Goal: Check status: Check status

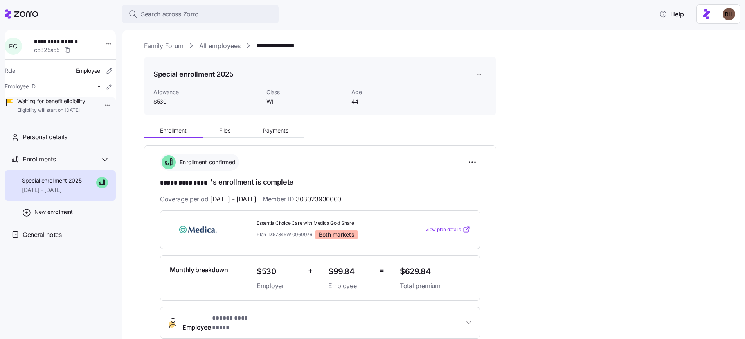
scroll to position [2, 0]
click at [269, 133] on span "Payments" at bounding box center [275, 129] width 25 height 5
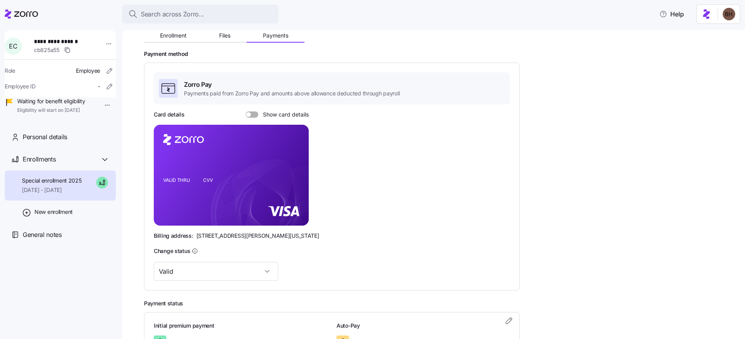
scroll to position [162, 0]
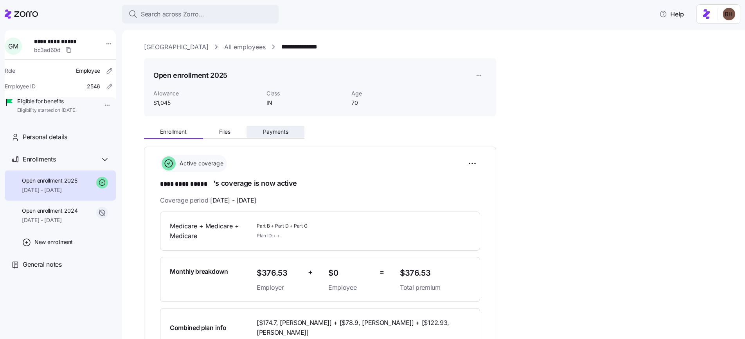
click at [273, 133] on span "Payments" at bounding box center [275, 131] width 25 height 5
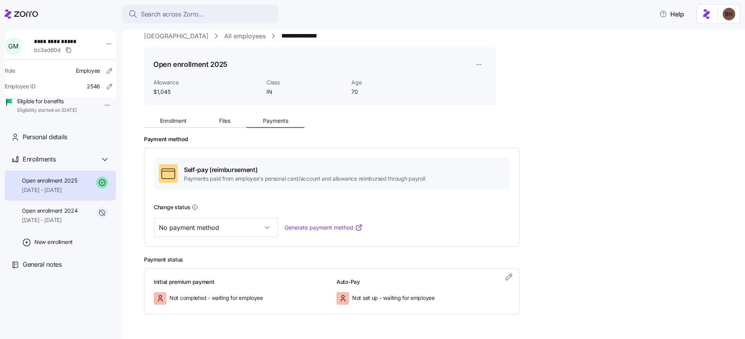
scroll to position [22, 0]
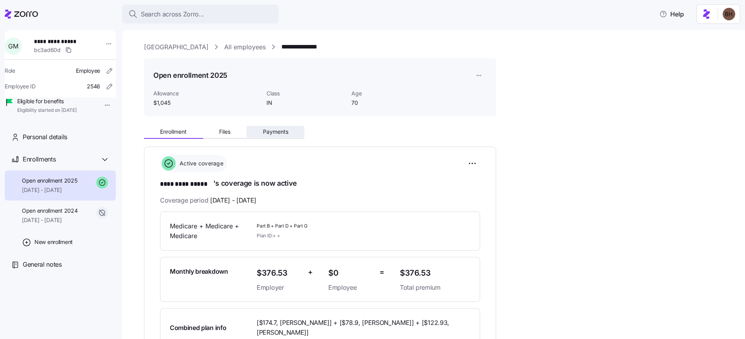
click at [270, 129] on span "Payments" at bounding box center [275, 131] width 25 height 5
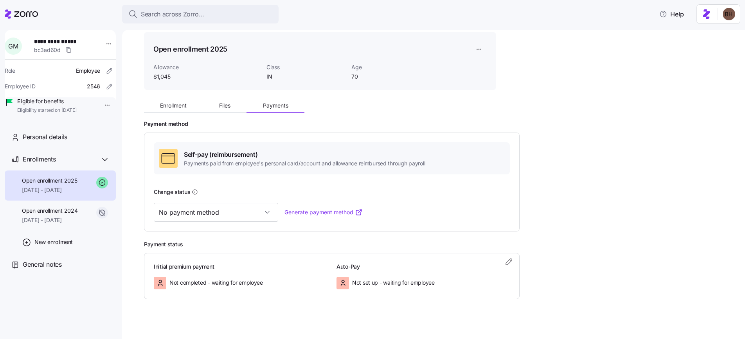
scroll to position [20, 0]
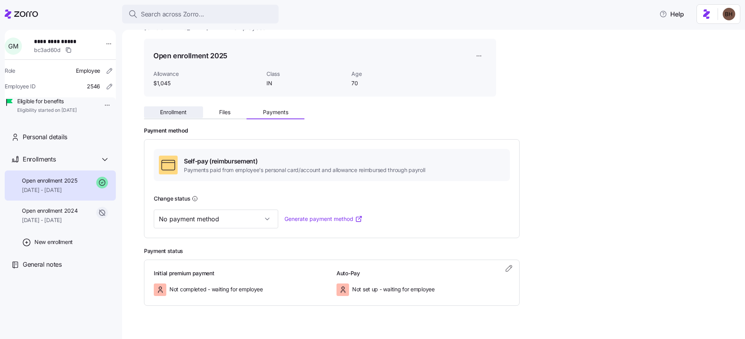
click at [181, 115] on button "Enrollment" at bounding box center [173, 112] width 59 height 12
